Goal: Check status: Check status

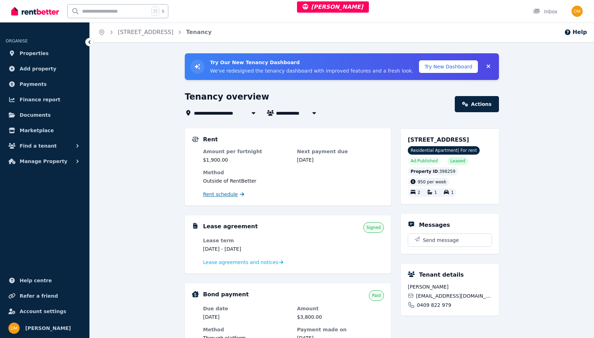
click at [233, 192] on span "Rent schedule" at bounding box center [220, 194] width 35 height 7
drag, startPoint x: 224, startPoint y: 180, endPoint x: 259, endPoint y: 180, distance: 34.4
click at [259, 180] on dd "Outside of RentBetter" at bounding box center [293, 180] width 181 height 7
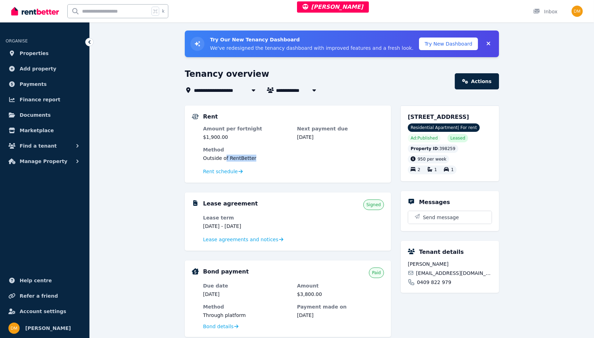
scroll to position [6, 0]
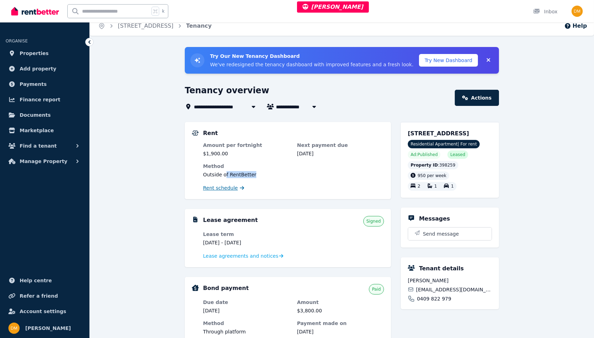
click at [232, 188] on span "Rent schedule" at bounding box center [220, 187] width 35 height 7
